Goal: Task Accomplishment & Management: Manage account settings

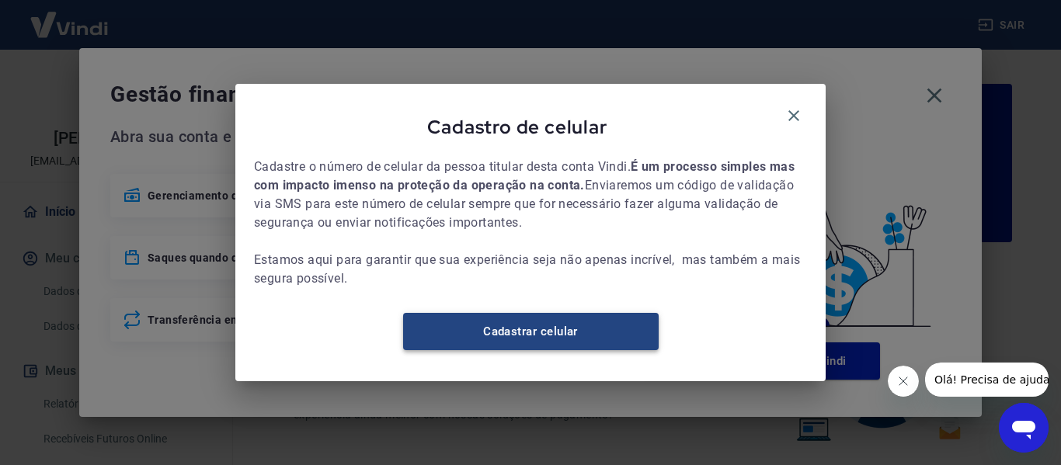
click at [538, 336] on link "Cadastrar celular" at bounding box center [531, 331] width 256 height 37
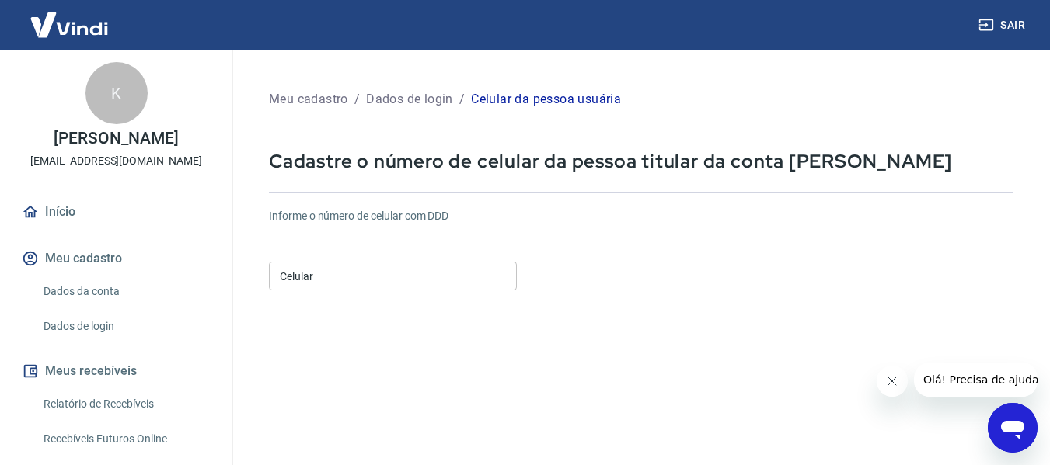
click at [406, 284] on input "Celular" at bounding box center [393, 276] width 248 height 29
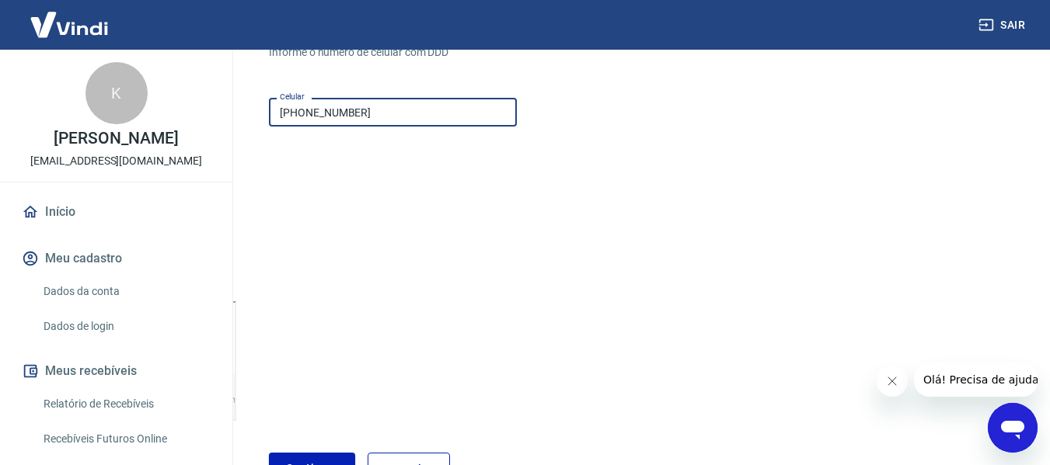
scroll to position [270, 0]
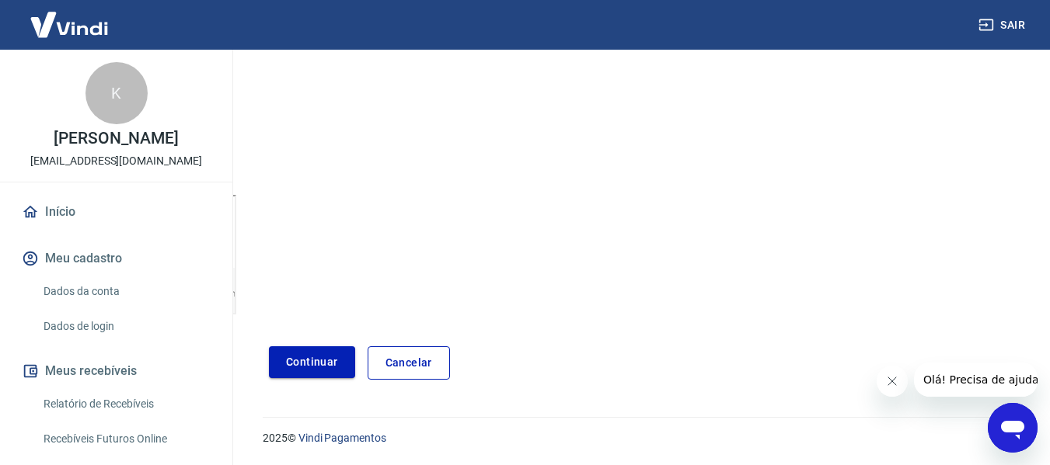
type input "(14) 98143-9579"
click at [307, 361] on button "Continuar" at bounding box center [312, 363] width 86 height 32
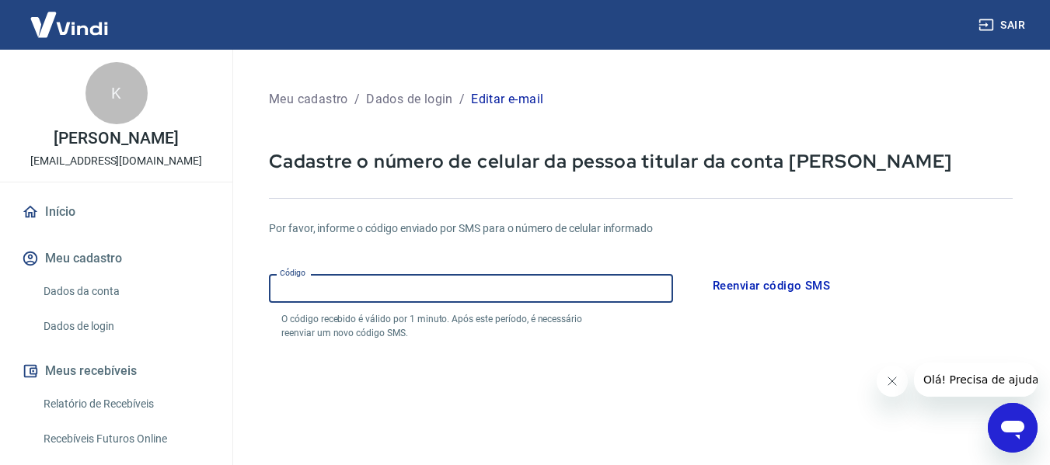
click at [521, 292] on input "Código" at bounding box center [471, 288] width 404 height 29
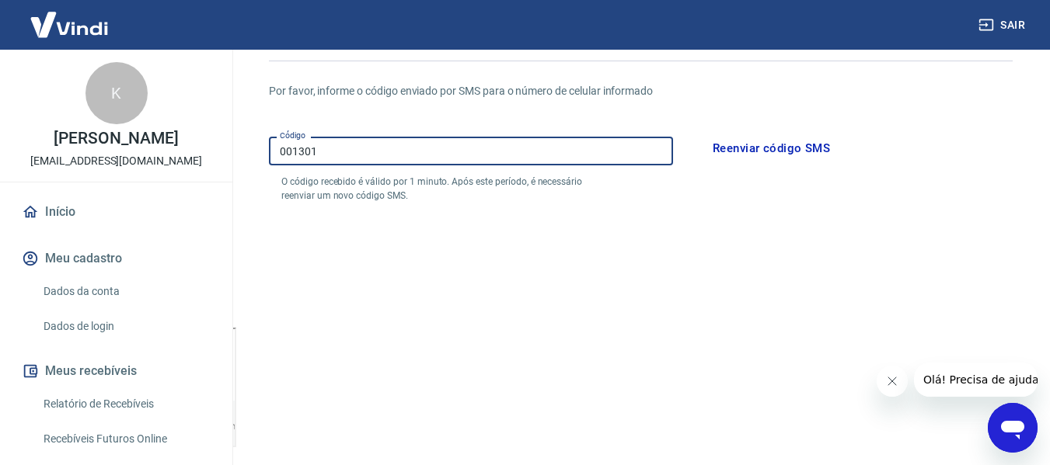
scroll to position [329, 0]
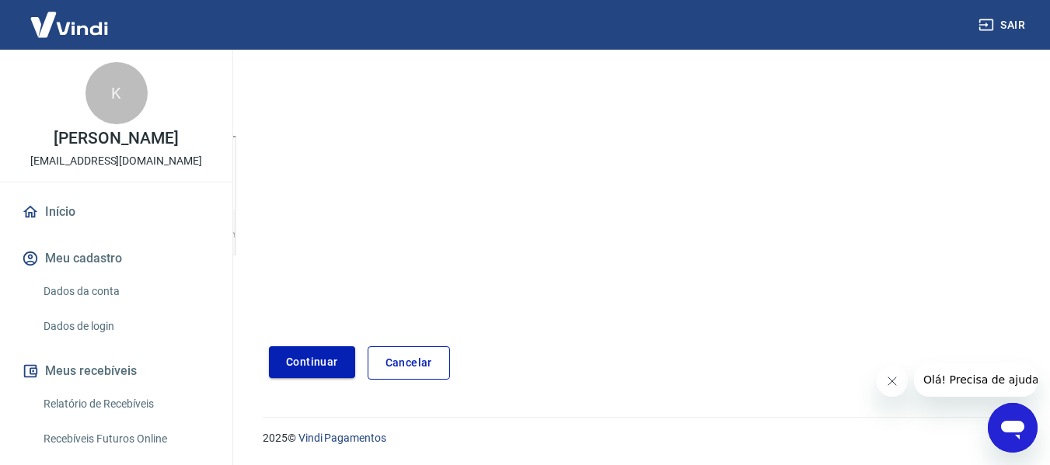
type input "001301"
click at [336, 361] on button "Continuar" at bounding box center [312, 363] width 86 height 32
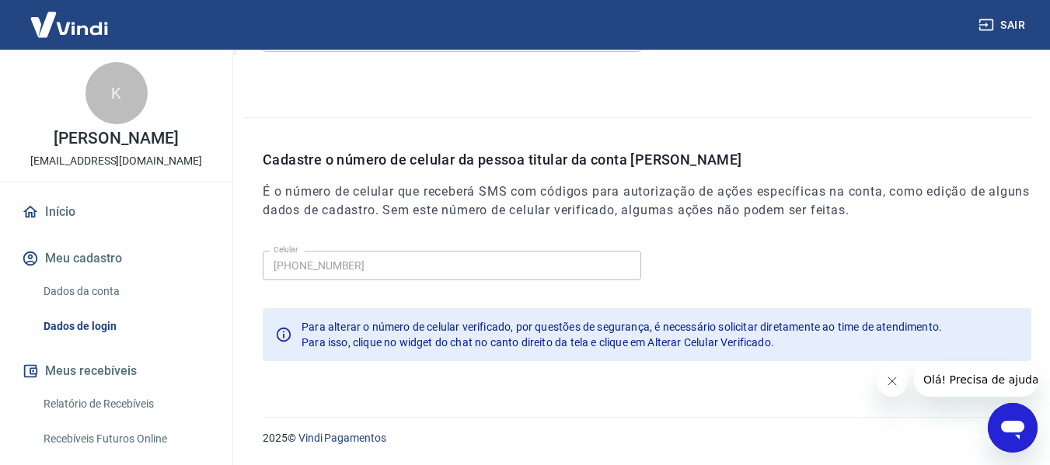
scroll to position [152, 0]
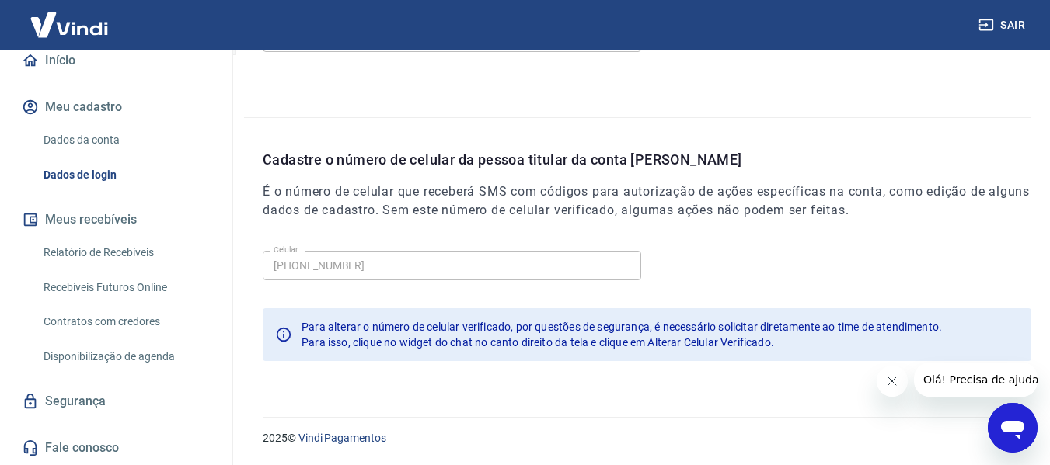
click at [89, 104] on button "Meu cadastro" at bounding box center [116, 107] width 195 height 34
click at [81, 64] on link "Início" at bounding box center [116, 61] width 195 height 34
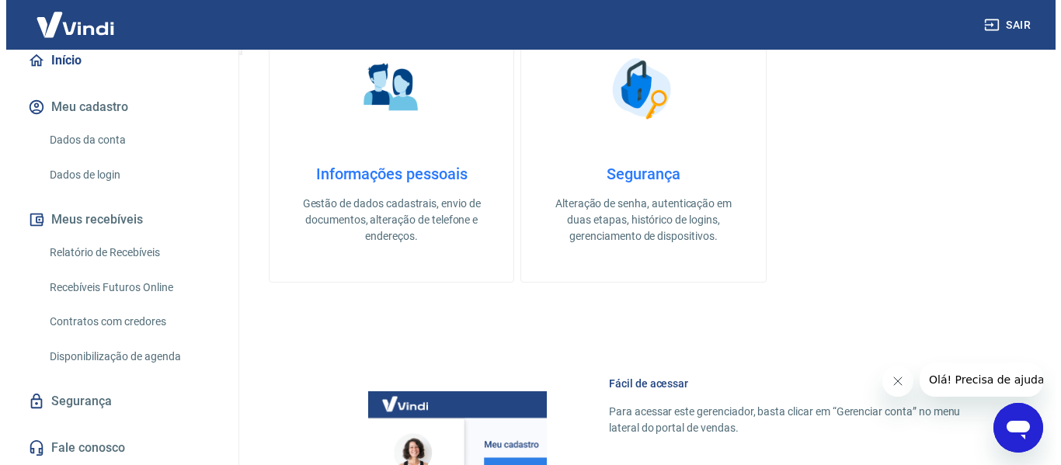
scroll to position [971, 0]
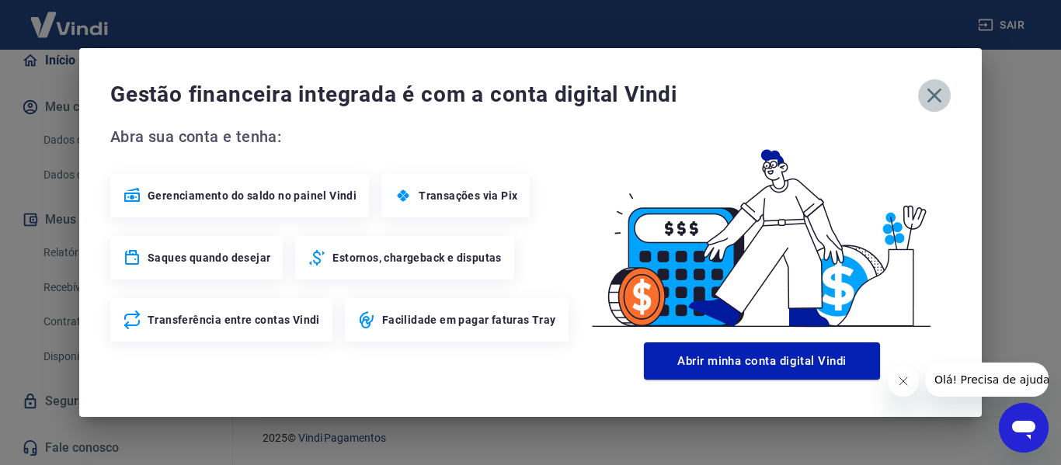
click at [935, 101] on icon "button" at bounding box center [934, 95] width 25 height 25
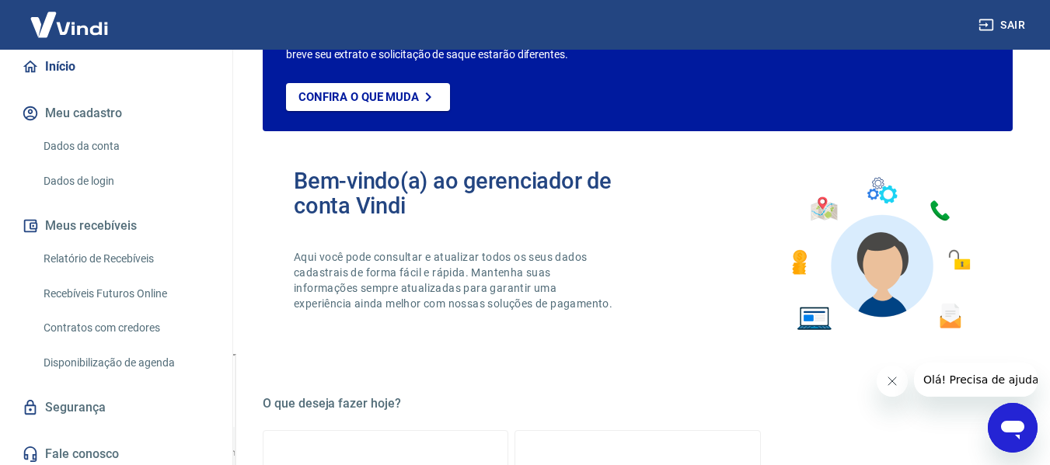
scroll to position [0, 0]
